Goal: Task Accomplishment & Management: Manage account settings

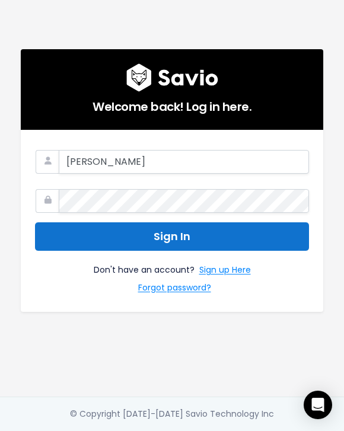
click at [151, 236] on button "Sign In" at bounding box center [172, 236] width 274 height 29
click at [162, 242] on button "Sign In" at bounding box center [172, 236] width 274 height 29
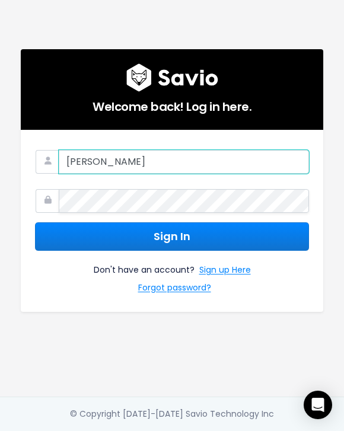
click at [140, 166] on input "[PERSON_NAME]" at bounding box center [184, 162] width 250 height 24
type input "[EMAIL_ADDRESS][DOMAIN_NAME]"
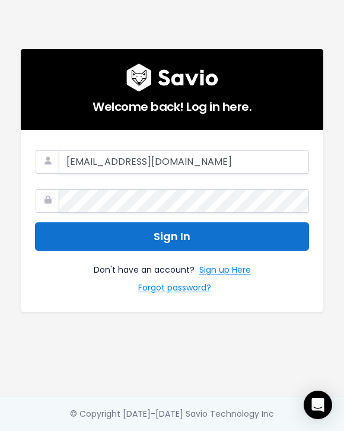
click at [161, 231] on button "Sign In" at bounding box center [172, 236] width 274 height 29
